Goal: Transaction & Acquisition: Purchase product/service

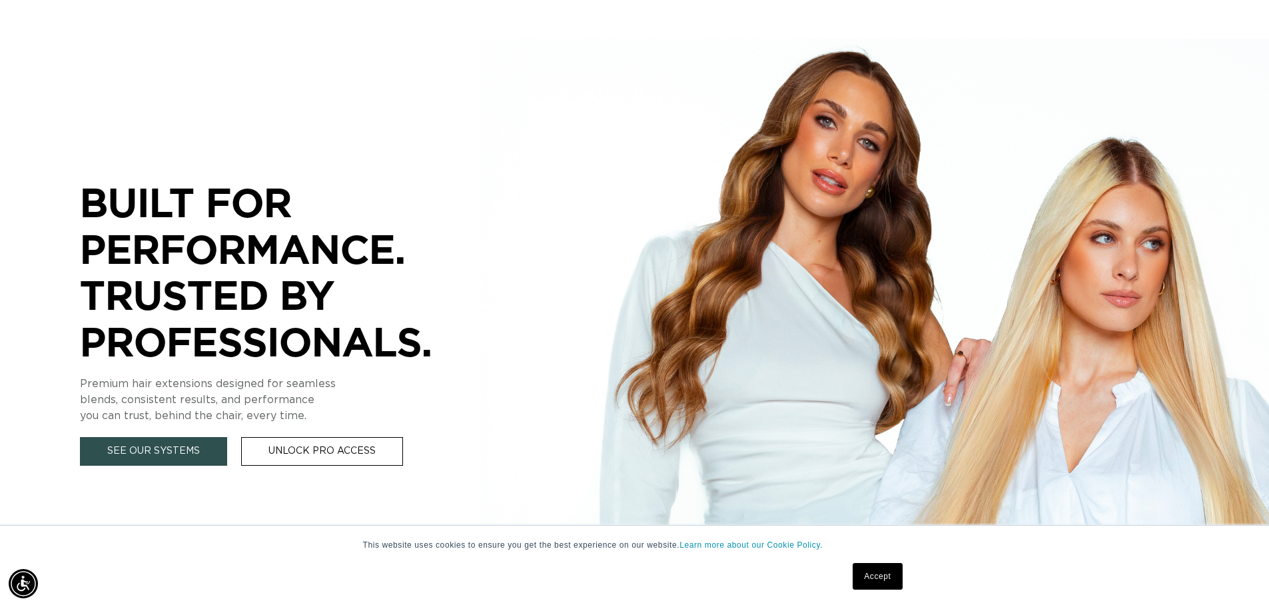
scroll to position [0, 1175]
click at [200, 454] on link "See Our Systems" at bounding box center [153, 451] width 147 height 29
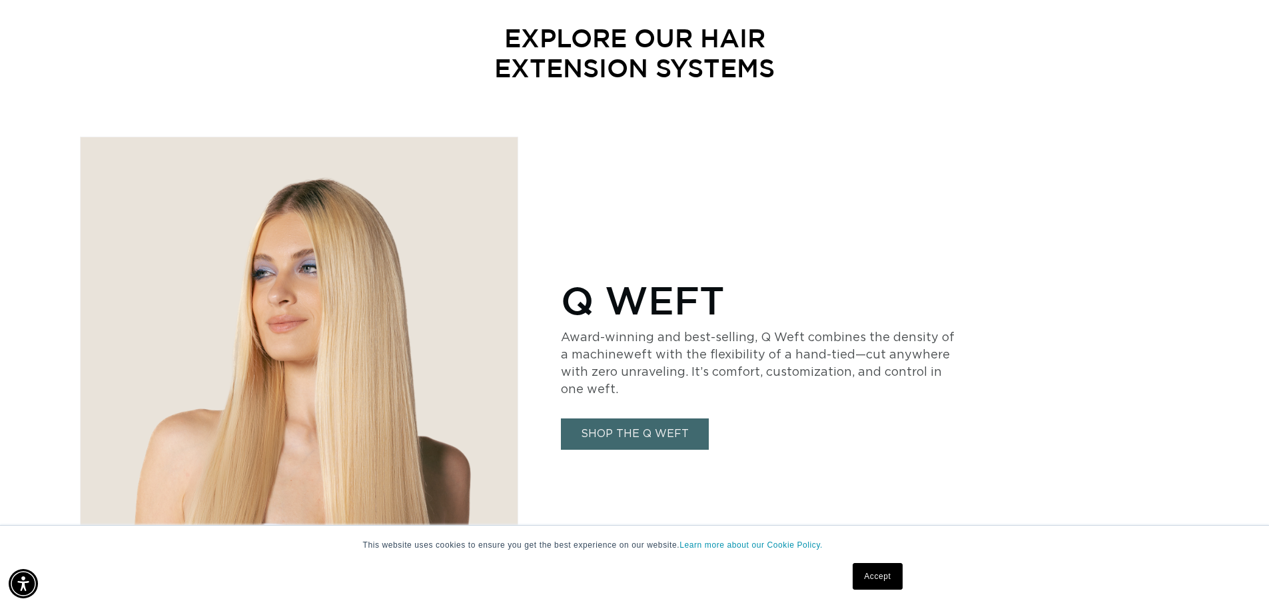
click at [673, 432] on link "SHOP THE Q WEFT" at bounding box center [635, 433] width 148 height 31
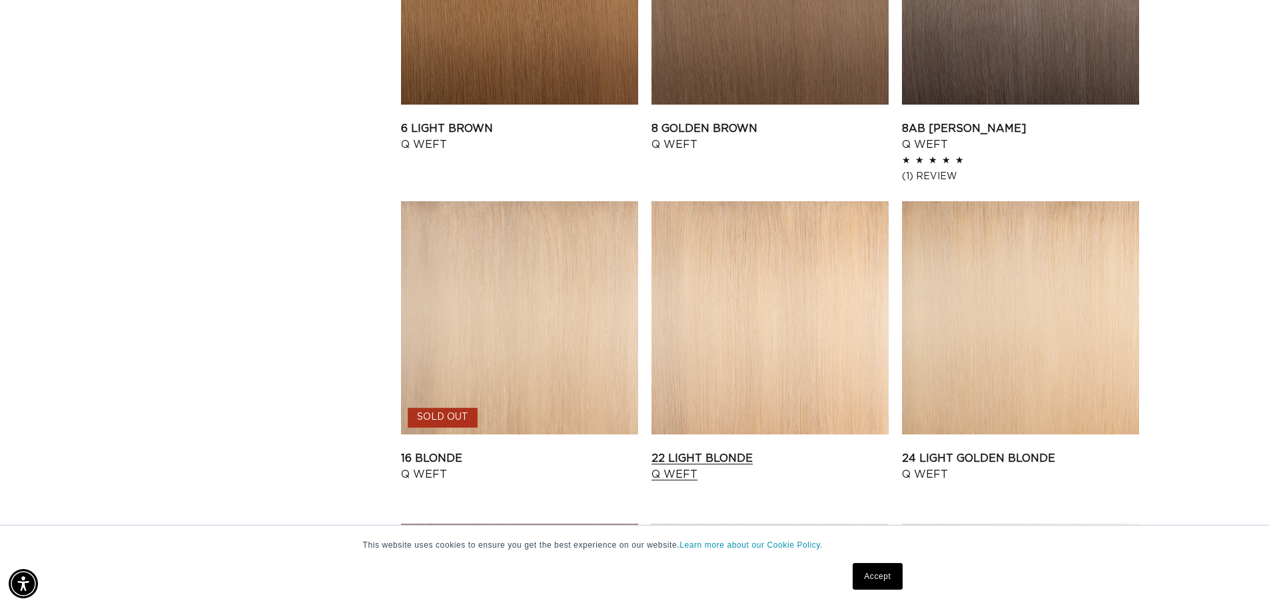
click at [758, 450] on link "22 Light Blonde Q Weft" at bounding box center [770, 466] width 237 height 32
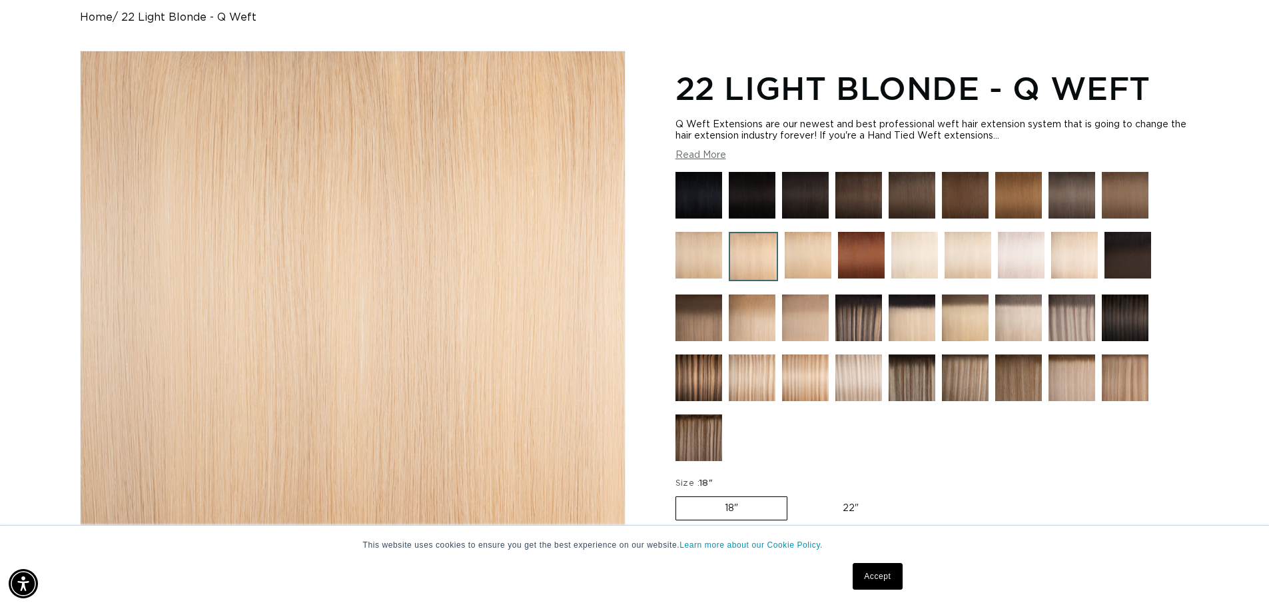
scroll to position [0, 1175]
click at [1126, 372] on img at bounding box center [1125, 378] width 47 height 47
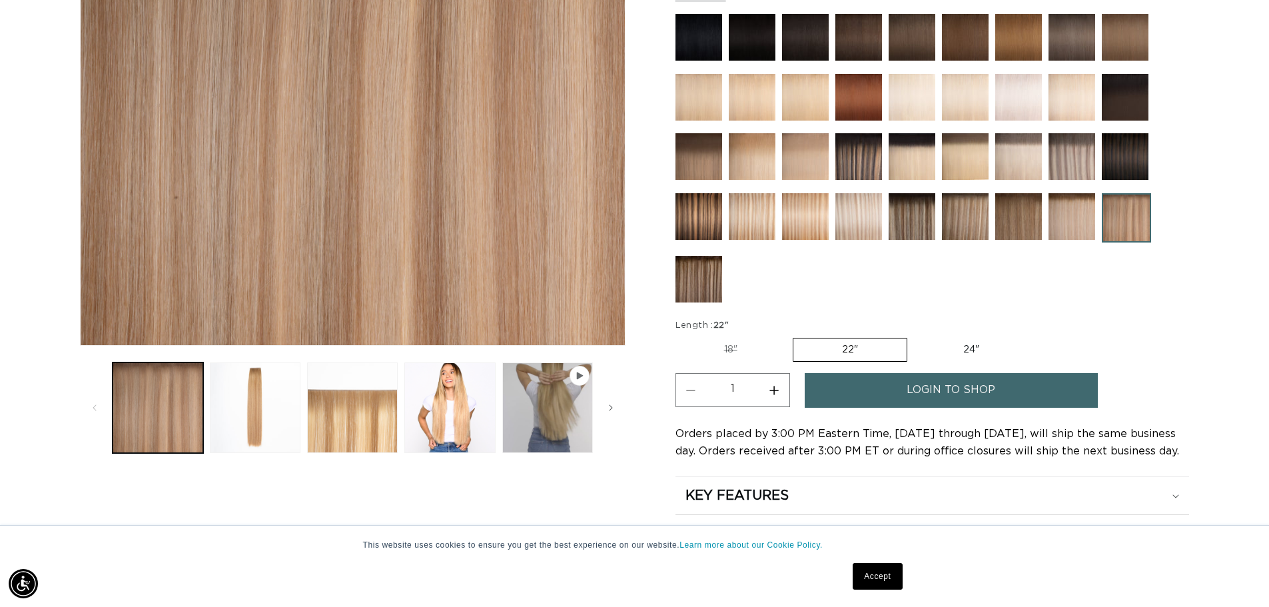
click at [965, 347] on label "24" Variant sold out or unavailable" at bounding box center [971, 350] width 113 height 23
click at [981, 344] on label "24" Variant sold out or unavailable" at bounding box center [971, 350] width 113 height 23
click at [915, 336] on input "24" Variant sold out or unavailable" at bounding box center [914, 335] width 1 height 1
radio input "true"
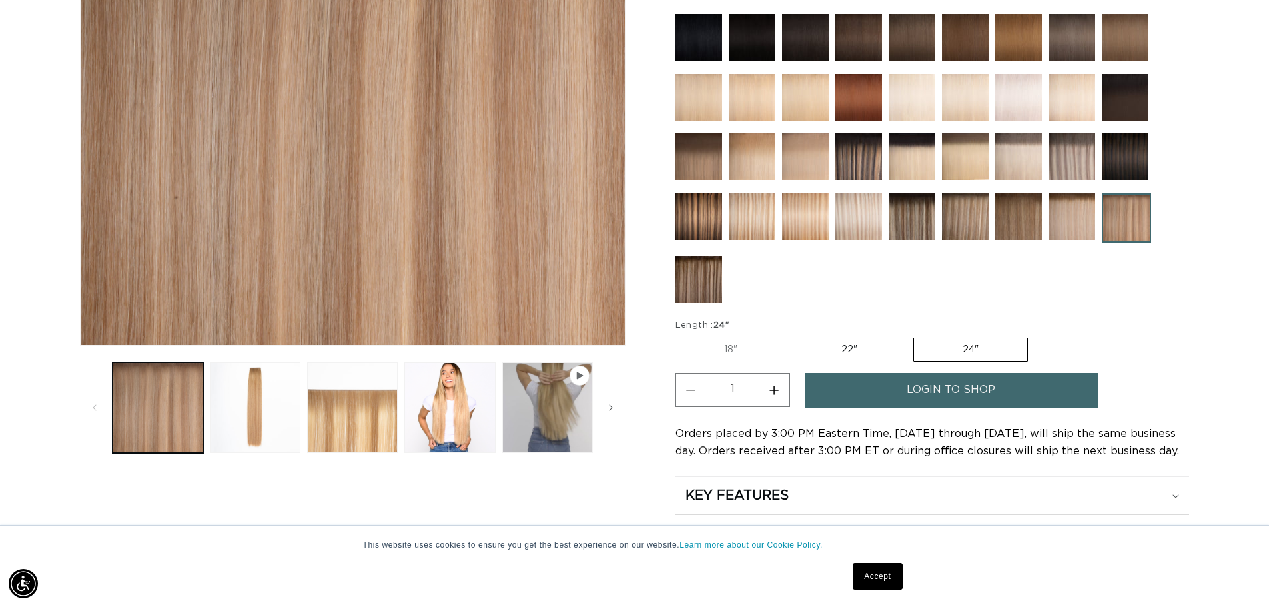
scroll to position [0, 2350]
click at [852, 348] on label "22" Variant sold out or unavailable" at bounding box center [849, 350] width 113 height 23
click at [794, 336] on input "22" Variant sold out or unavailable" at bounding box center [793, 335] width 1 height 1
radio input "true"
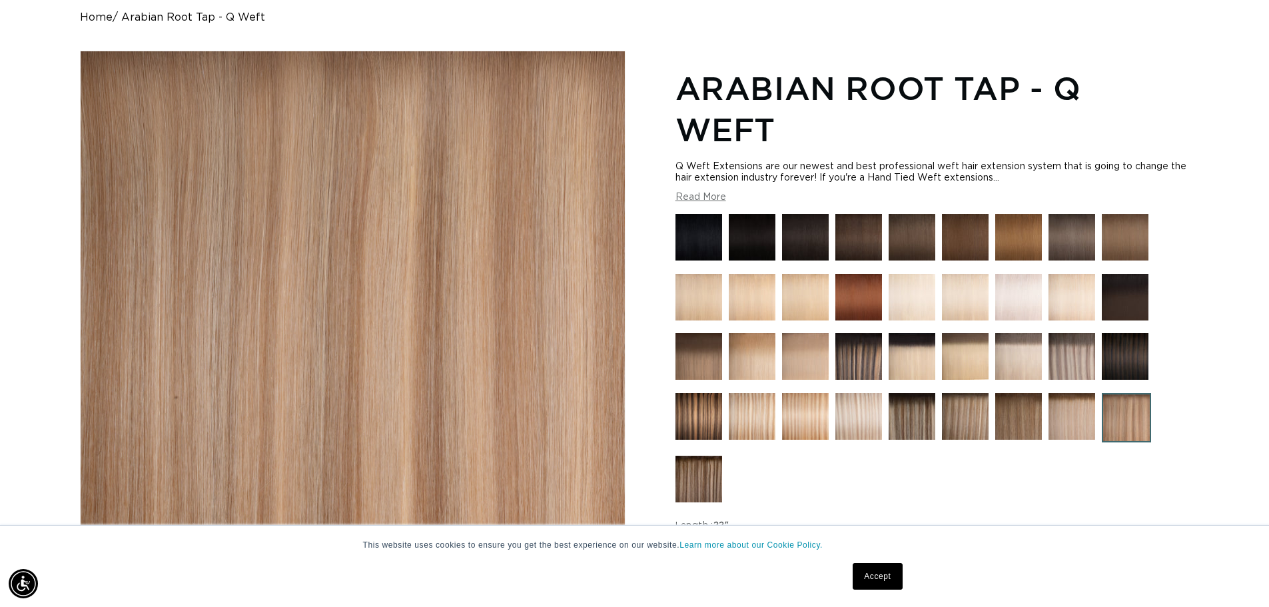
scroll to position [0, 1175]
click at [862, 349] on img at bounding box center [859, 356] width 47 height 47
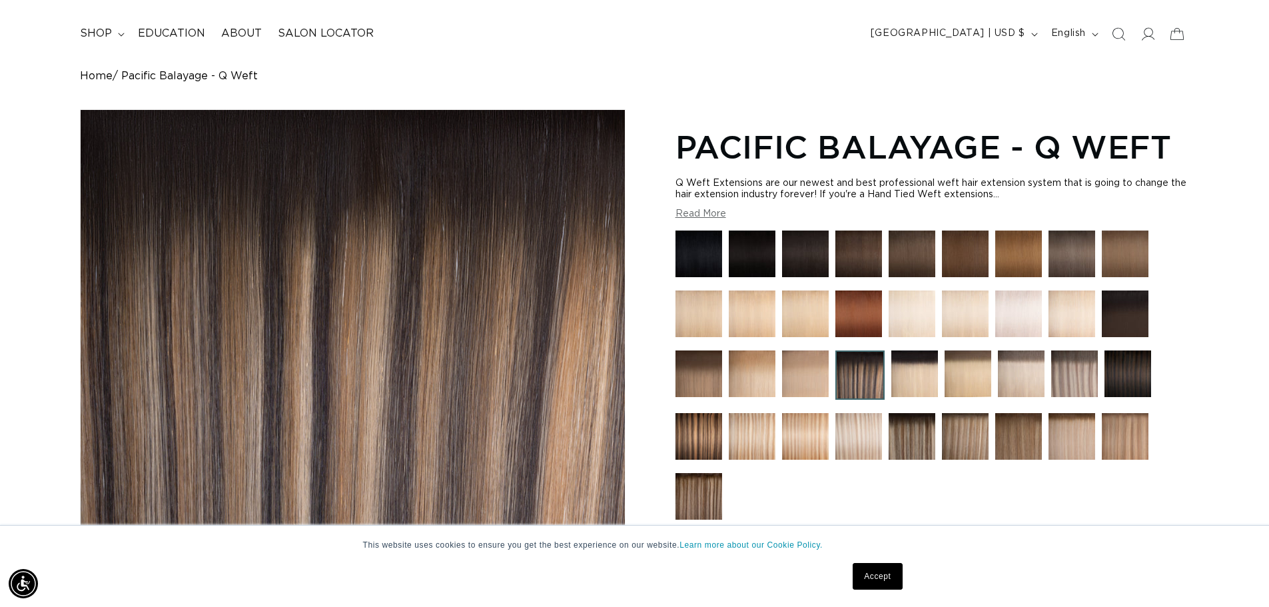
scroll to position [200, 0]
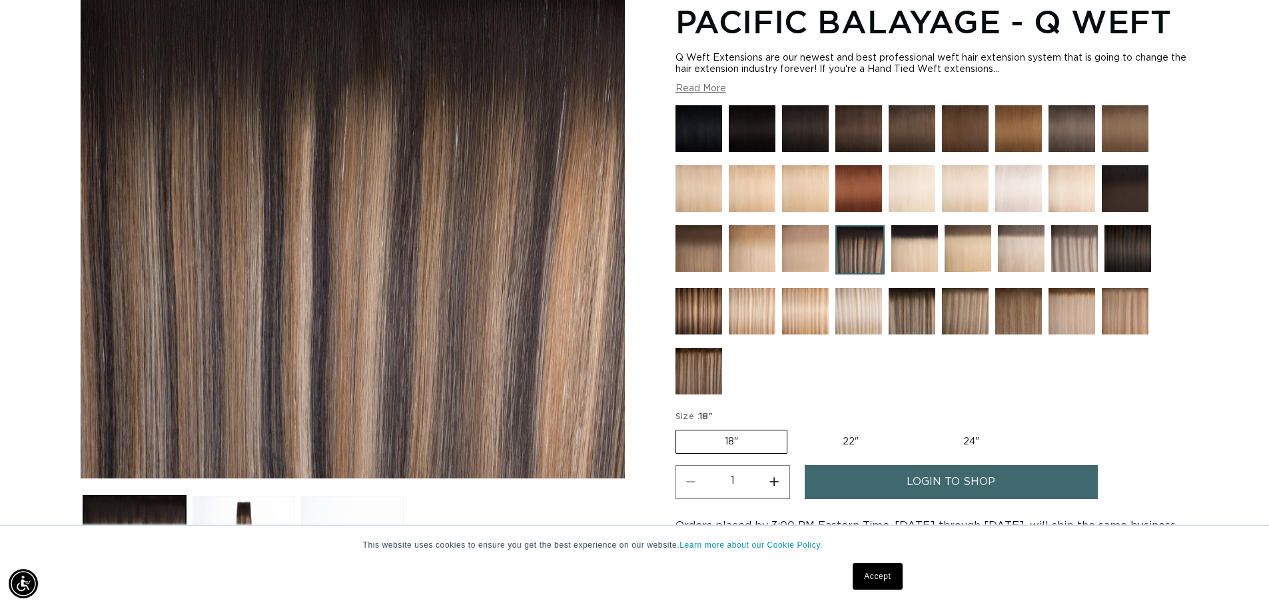
click at [762, 309] on img at bounding box center [752, 311] width 47 height 47
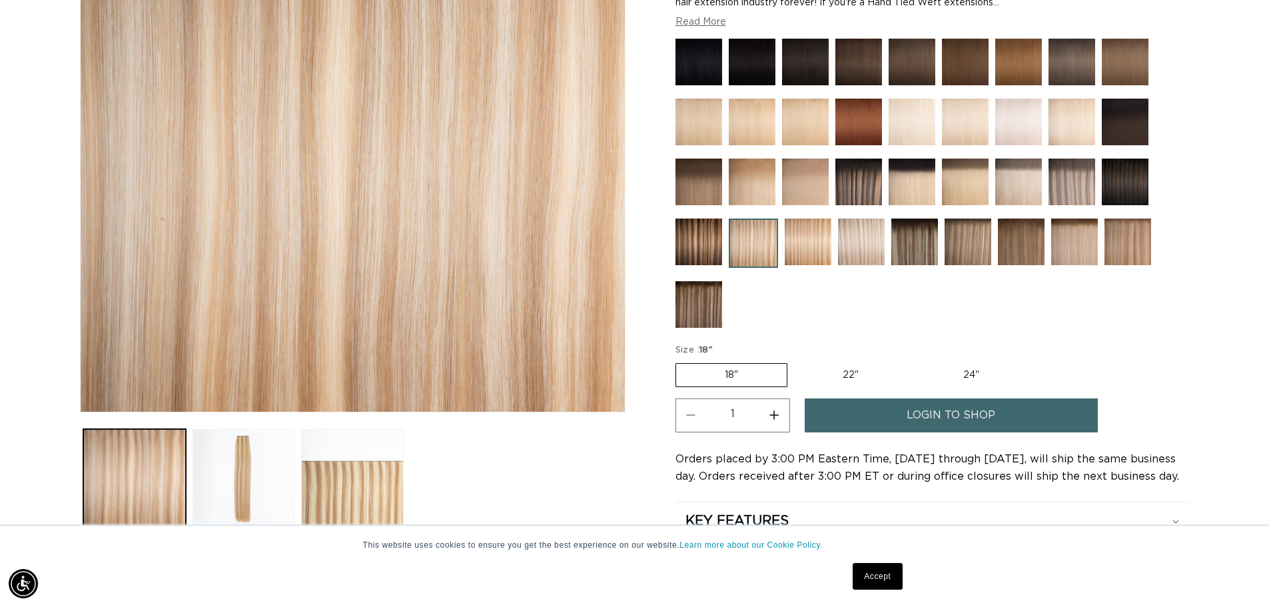
scroll to position [0, 1175]
click at [807, 233] on img at bounding box center [808, 242] width 47 height 47
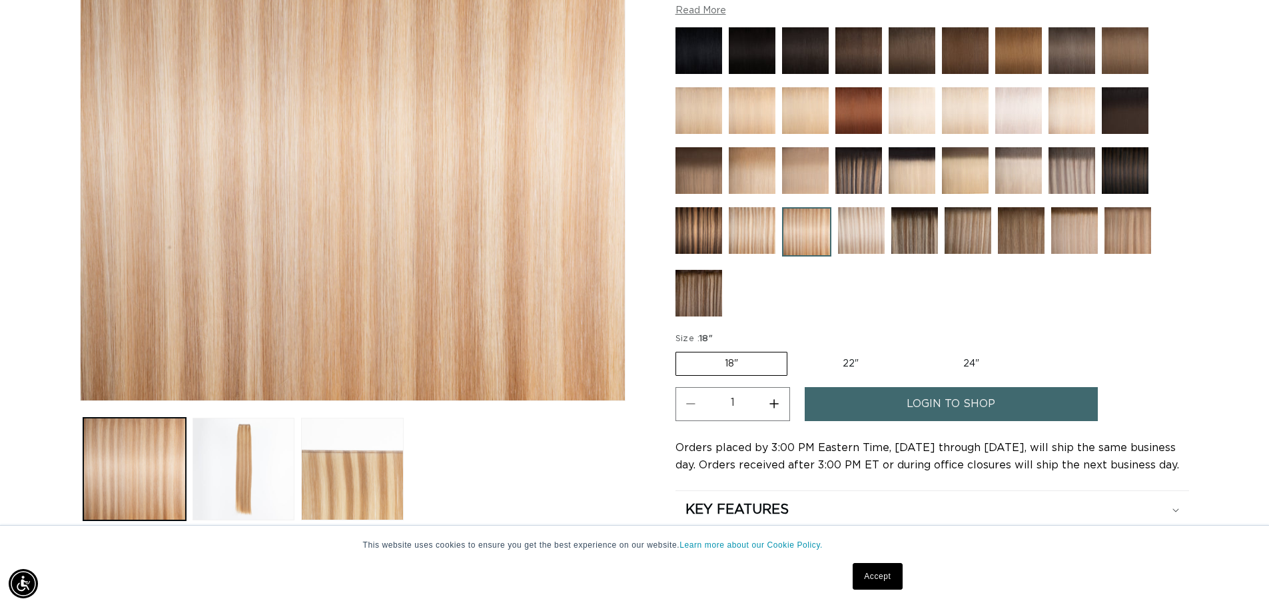
scroll to position [333, 0]
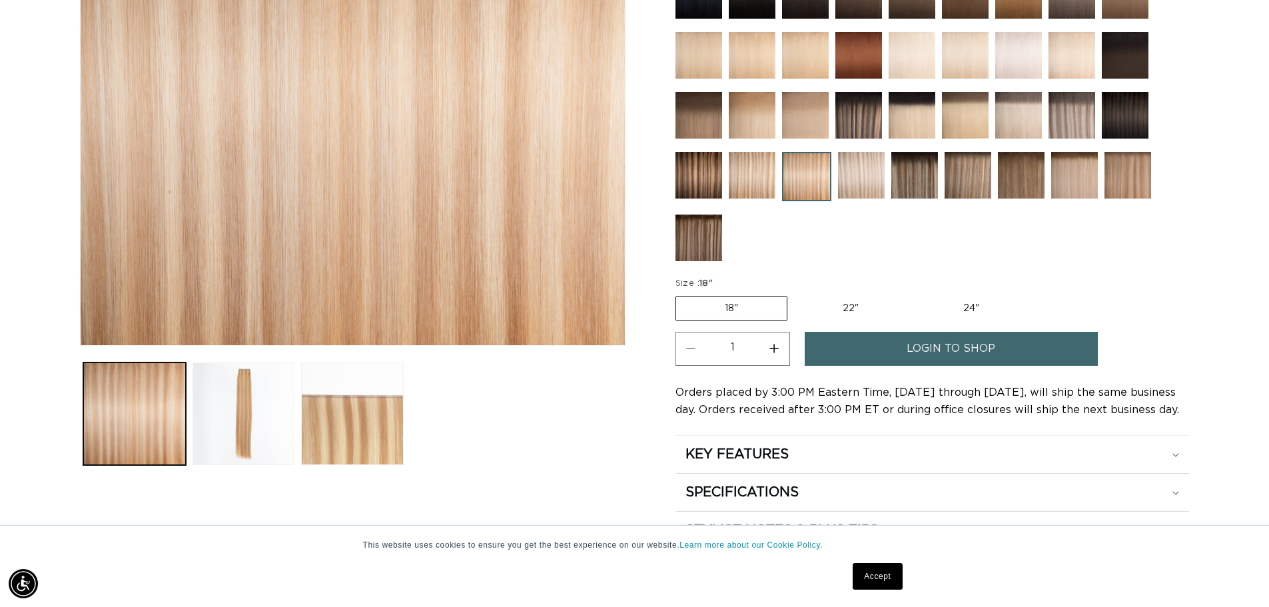
click at [862, 163] on img at bounding box center [861, 175] width 47 height 47
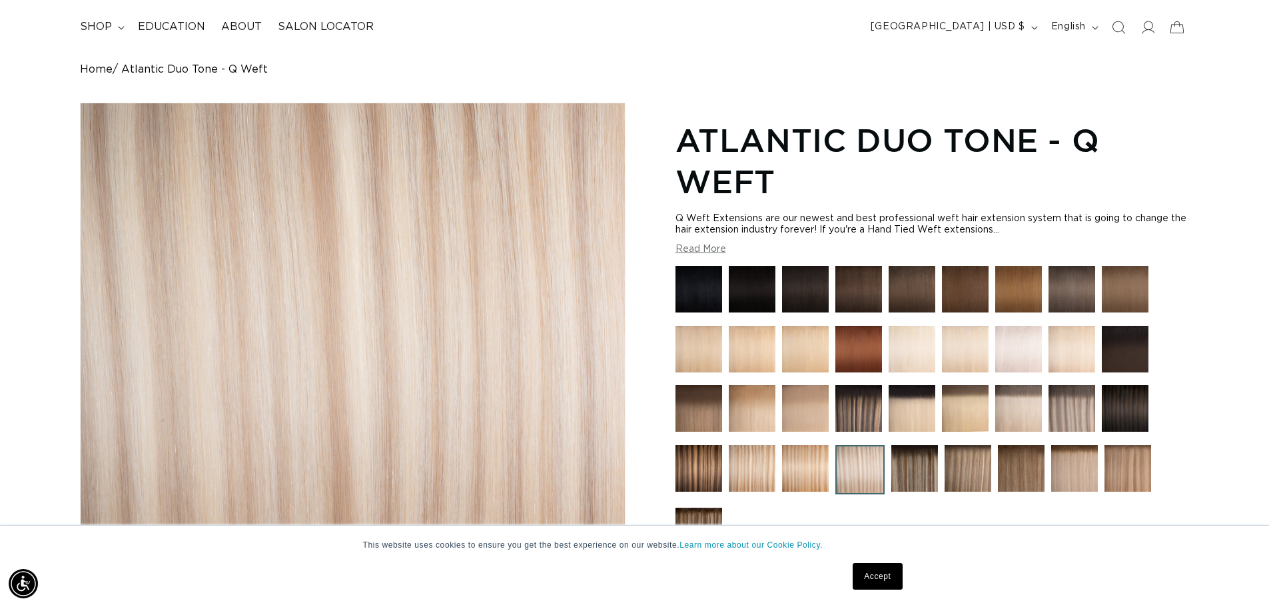
scroll to position [267, 0]
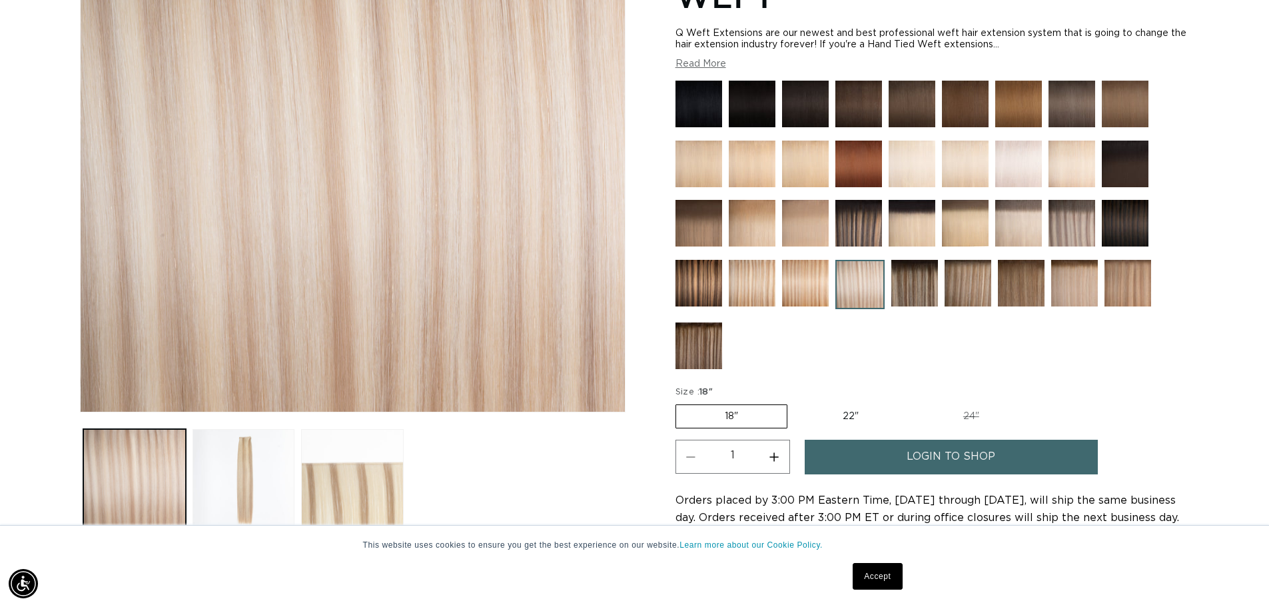
click at [974, 281] on img at bounding box center [968, 283] width 47 height 47
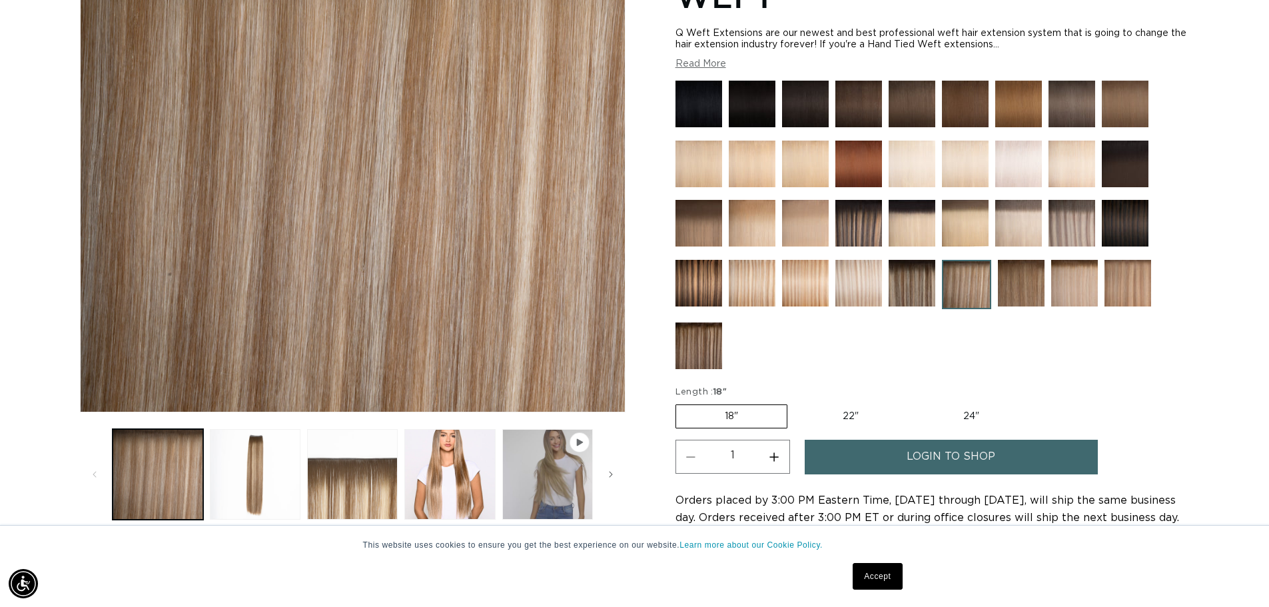
scroll to position [0, 1175]
click at [1017, 221] on img at bounding box center [1019, 223] width 47 height 47
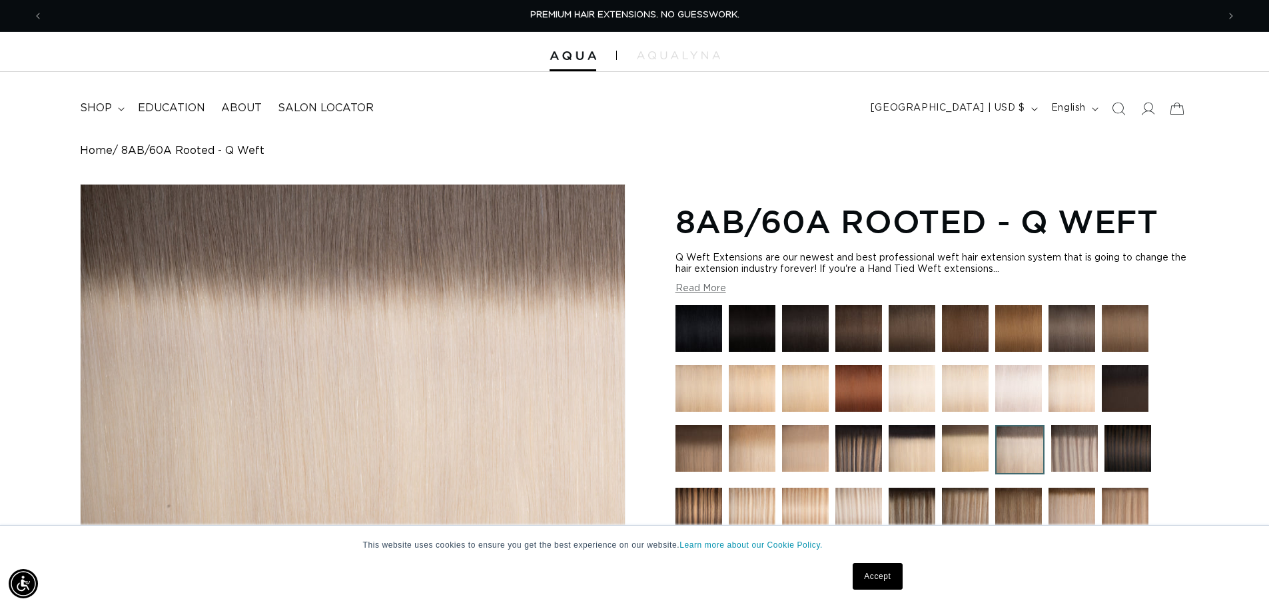
click at [966, 452] on img at bounding box center [965, 448] width 47 height 47
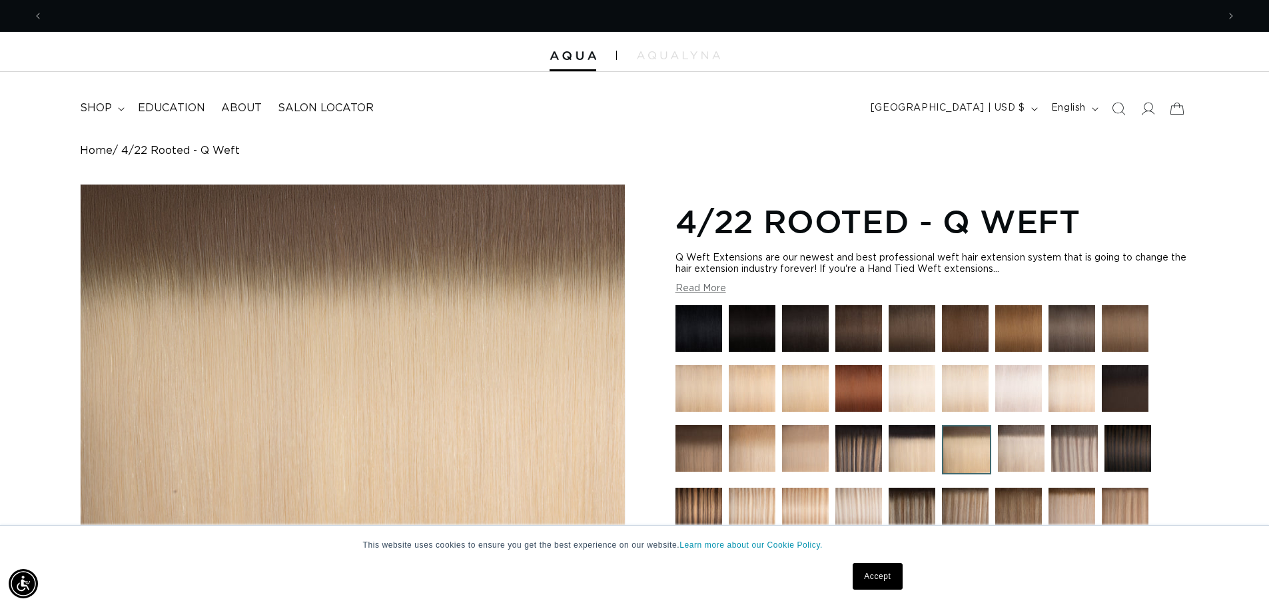
scroll to position [0, 2350]
click at [740, 448] on img at bounding box center [752, 448] width 47 height 47
